Goal: Task Accomplishment & Management: Manage account settings

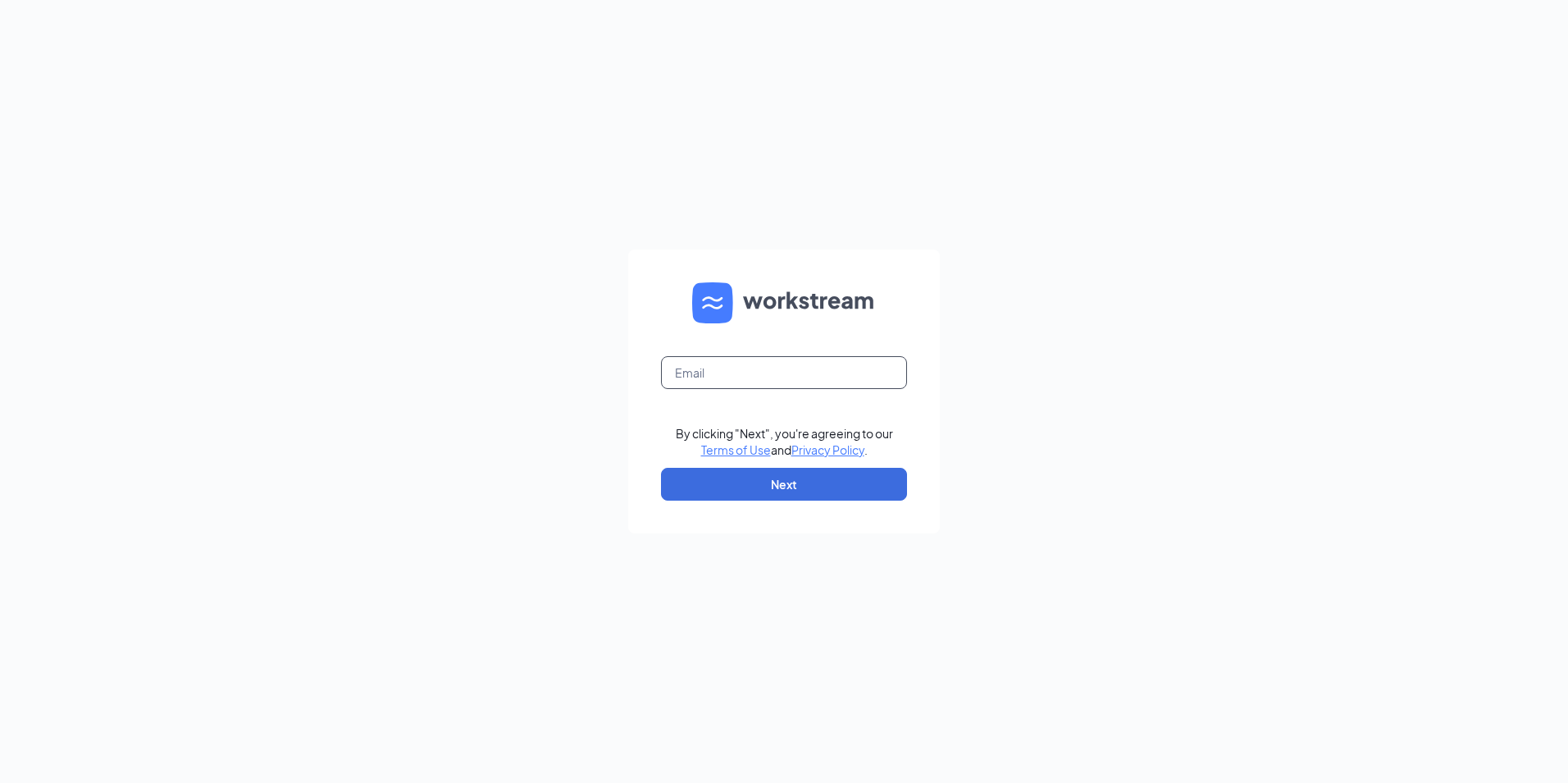
click at [699, 372] on input "text" at bounding box center [784, 372] width 246 height 33
type input "wade@fldavis.com"
click at [748, 478] on button "Next" at bounding box center [784, 484] width 246 height 33
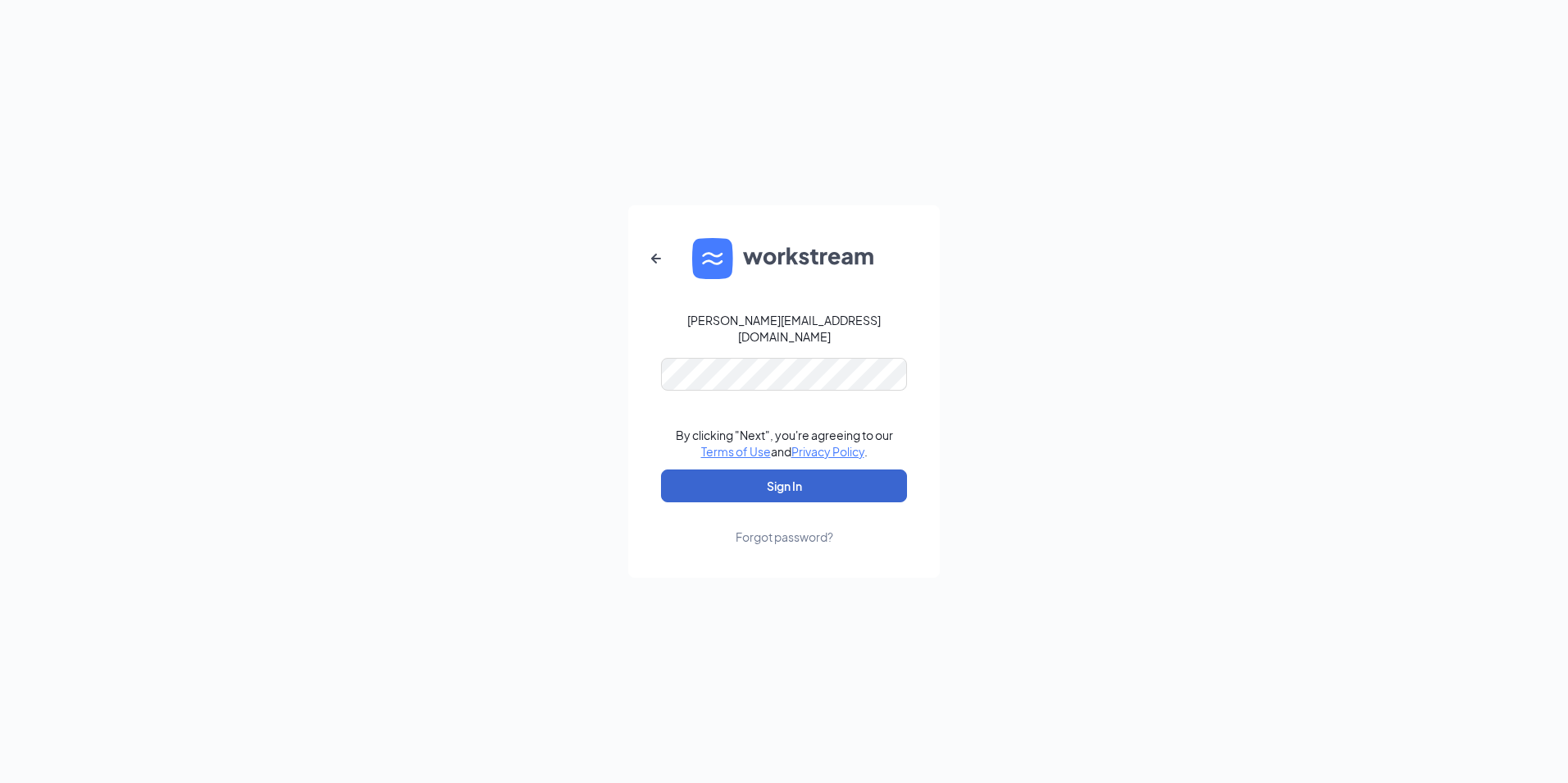
click at [735, 482] on button "Sign In" at bounding box center [784, 486] width 246 height 33
